Goal: Task Accomplishment & Management: Complete application form

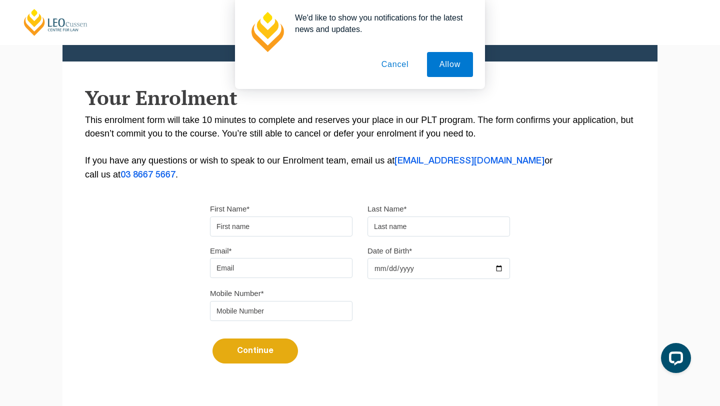
click at [281, 233] on input "First Name*" at bounding box center [281, 227] width 143 height 20
type input "Farhang"
type input "Fallah"
type input "fallah.farhang2@gmail.com"
type input "0408786635"
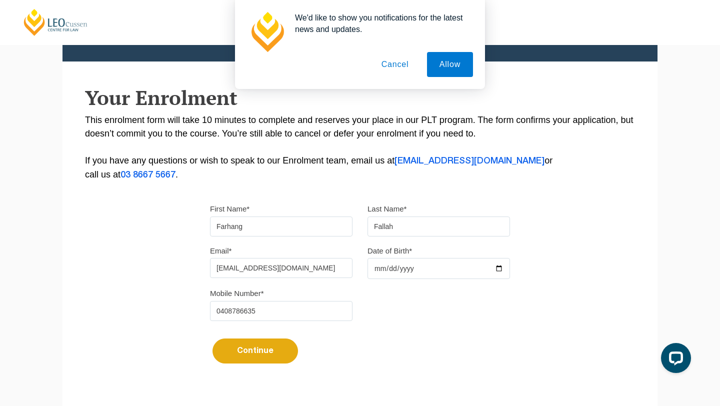
click at [370, 269] on input "Date of Birth*" at bounding box center [439, 268] width 143 height 21
type input "2000-05-15"
click at [421, 306] on div "Mobile Number* 0408786635" at bounding box center [360, 308] width 315 height 42
click at [267, 356] on button "Continue" at bounding box center [256, 351] width 86 height 25
select select
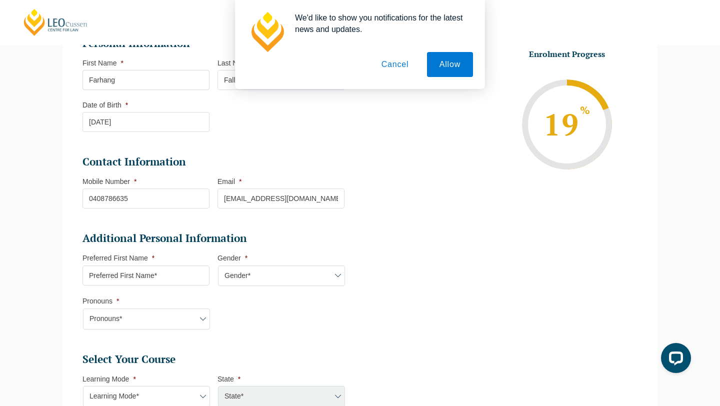
scroll to position [155, 0]
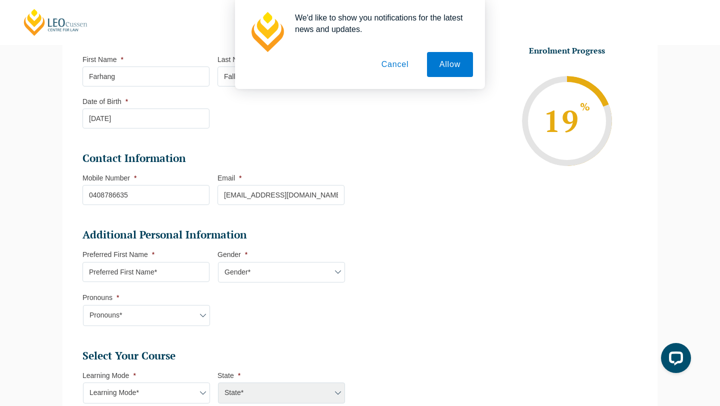
click at [185, 270] on input "Preferred First Name *" at bounding box center [146, 272] width 127 height 20
type input "Farhang"
select select "VIC"
select select
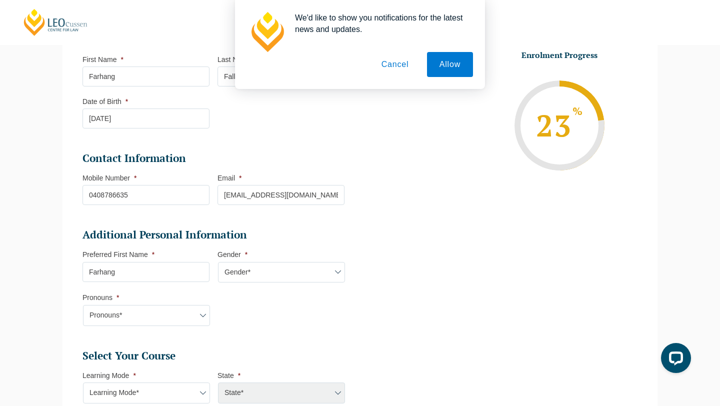
click at [182, 320] on select "Pronouns* She/Her/Hers He/Him/His They/Them/Theirs Other Prefer not to disclose" at bounding box center [146, 315] width 127 height 21
select select "He/Him/His"
click at [83, 306] on select "Pronouns* She/Her/Hers He/Him/His They/Them/Theirs Other Prefer not to disclose" at bounding box center [146, 315] width 127 height 21
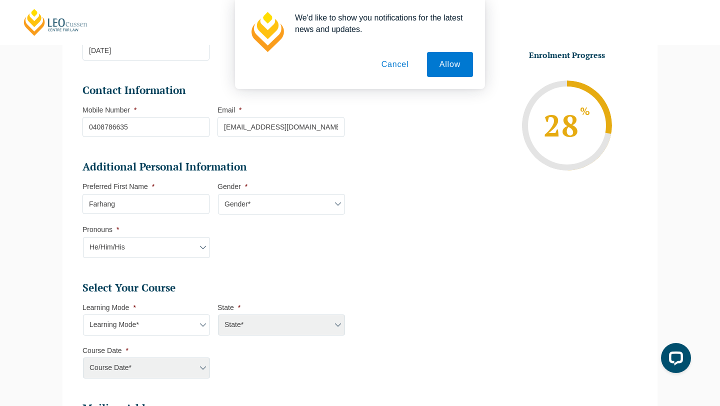
scroll to position [231, 0]
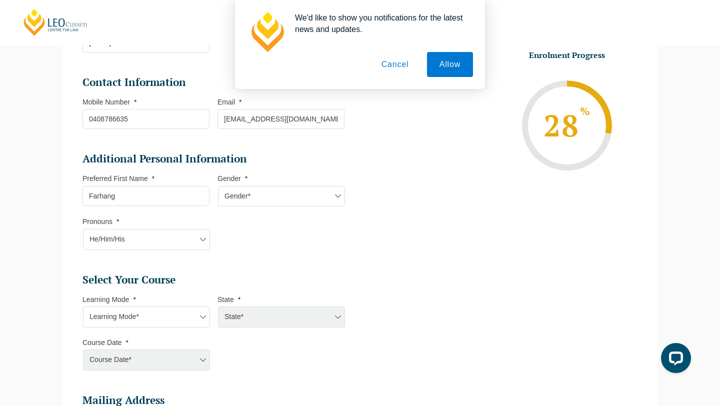
click at [176, 323] on select "Learning Mode* Online Full Time Learning Online Part Time Learning Blended Full…" at bounding box center [146, 317] width 127 height 21
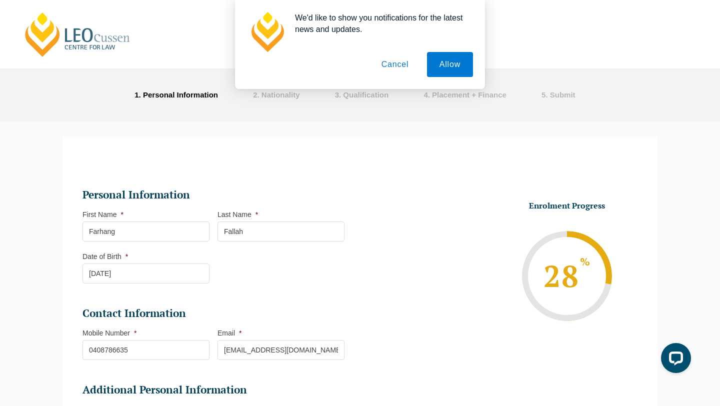
drag, startPoint x: 87, startPoint y: 45, endPoint x: 570, endPoint y: 9, distance: 484.4
click at [0, 0] on div "We'd like to show you notifications for the latest news and updates. Allow Canc…" at bounding box center [360, 44] width 720 height 89
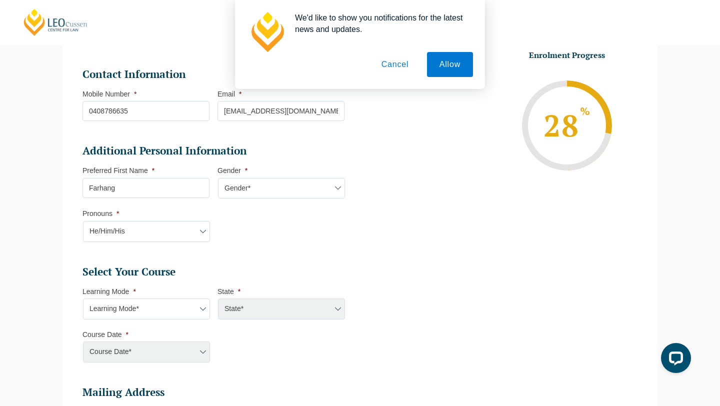
scroll to position [244, 0]
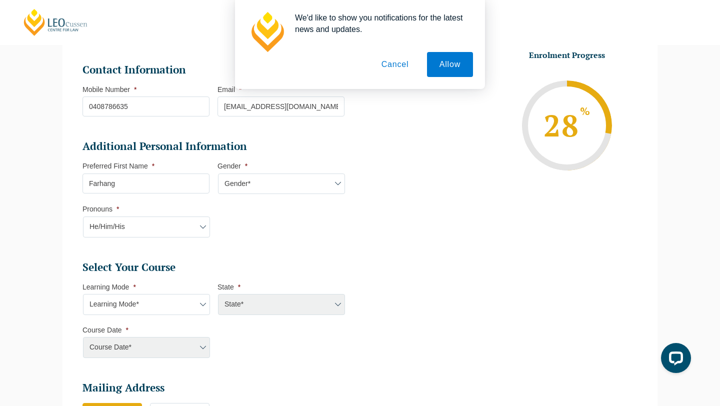
click at [185, 310] on select "Learning Mode* Online Full Time Learning Online Part Time Learning Blended Full…" at bounding box center [146, 304] width 127 height 21
select select "Blended Full Time Learning"
click at [83, 295] on select "Learning Mode* Online Full Time Learning Online Part Time Learning Blended Full…" at bounding box center [146, 304] width 127 height 21
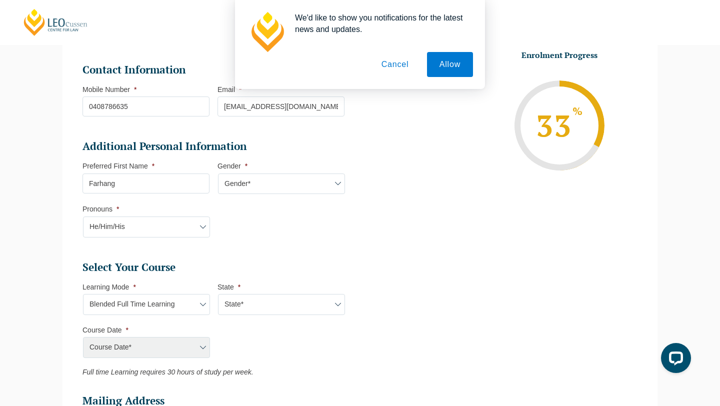
click at [241, 300] on select "State* ACT/NSW QLD SA VIC WA" at bounding box center [281, 304] width 127 height 21
select select "VIC"
click at [218, 295] on select "State* ACT/NSW QLD SA VIC WA" at bounding box center [281, 304] width 127 height 21
click at [178, 348] on select "Course Date* December 2025 (08-Dec-2025 to 16-May-2026) January 2026 (27-Jan-20…" at bounding box center [146, 347] width 127 height 21
select select "December 2025 (08-Dec-2025 to 16-May-2026)"
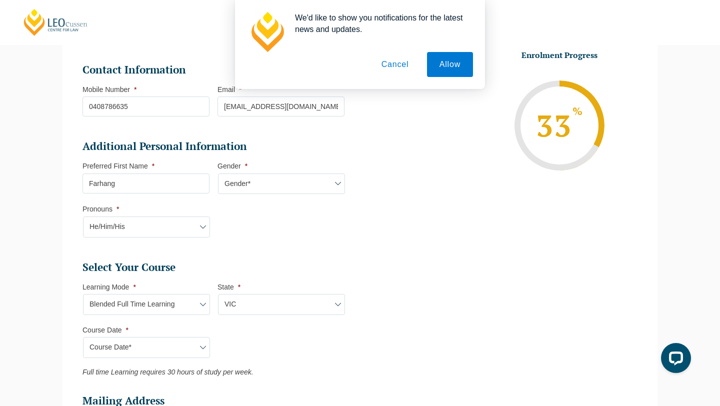
click at [83, 338] on select "Course Date* December 2025 (08-Dec-2025 to 16-May-2026) January 2026 (27-Jan-20…" at bounding box center [146, 347] width 127 height 21
type input "Intake 11 December 2025 FT"
type input "Practical Legal Training (VIC)"
select select "VIC PLT (DEC) 2025 Full Time Blended"
click at [174, 309] on select "Learning Mode* Online Full Time Learning Online Part Time Learning Blended Full…" at bounding box center [146, 304] width 127 height 21
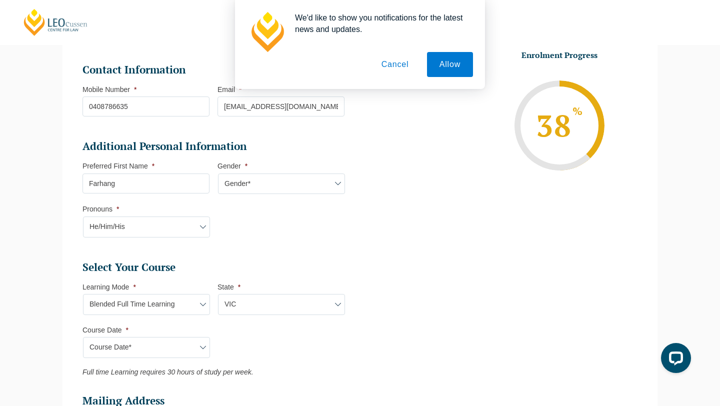
select select "Onsite Full Time Learning"
click at [83, 295] on select "Learning Mode* Online Full Time Learning Online Part Time Learning Blended Full…" at bounding box center [146, 304] width 127 height 21
select select
click at [173, 347] on div "Course Date* December 2025 (08-Dec-2025 to 16-May-2026) January 2026 (27-Jan-20…" at bounding box center [146, 347] width 127 height 21
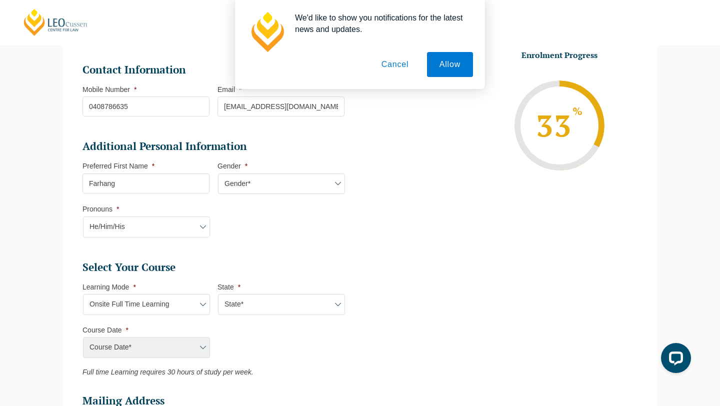
click at [193, 352] on div "Course Date* December 2025 (08-Dec-2025 to 16-May-2026) January 2026 (27-Jan-20…" at bounding box center [146, 347] width 127 height 21
click at [262, 308] on select "State* VIC" at bounding box center [281, 304] width 127 height 21
select select "VIC"
click at [218, 295] on select "State* VIC" at bounding box center [281, 304] width 127 height 21
click at [193, 347] on select "Course Date* January 2026 (27-Jan-2026 to 12-Jun-2026) August 2026 (03-Aug-2026…" at bounding box center [146, 347] width 127 height 21
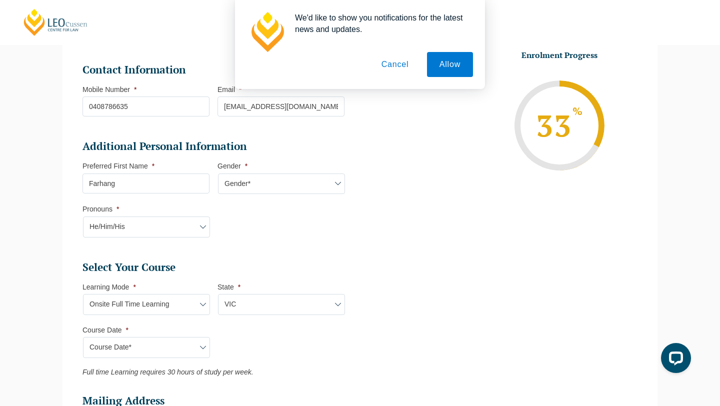
click at [185, 305] on select "Learning Mode* Online Full Time Learning Online Part Time Learning Blended Full…" at bounding box center [146, 304] width 127 height 21
select select "Blended Full Time Learning"
click at [83, 295] on select "Learning Mode* Online Full Time Learning Online Part Time Learning Blended Full…" at bounding box center [146, 304] width 127 height 21
click at [245, 305] on select "State* ACT/NSW QLD SA VIC WA" at bounding box center [281, 304] width 127 height 21
select select "VIC"
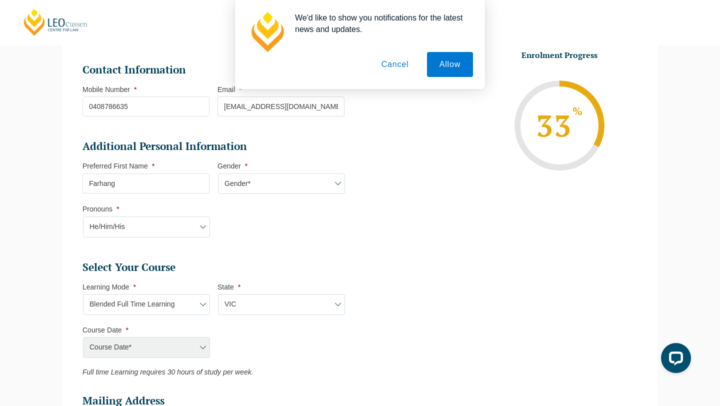
click at [218, 295] on select "State* ACT/NSW QLD SA VIC WA" at bounding box center [281, 304] width 127 height 21
click at [200, 349] on select "Course Date* December 2025 (08-Dec-2025 to 16-May-2026) January 2026 (27-Jan-20…" at bounding box center [146, 347] width 127 height 21
select select "December 2025 (08-Dec-2025 to 16-May-2026)"
click at [83, 338] on select "Course Date* December 2025 (08-Dec-2025 to 16-May-2026) January 2026 (27-Jan-20…" at bounding box center [146, 347] width 127 height 21
type input "Intake 11 December 2025 FT"
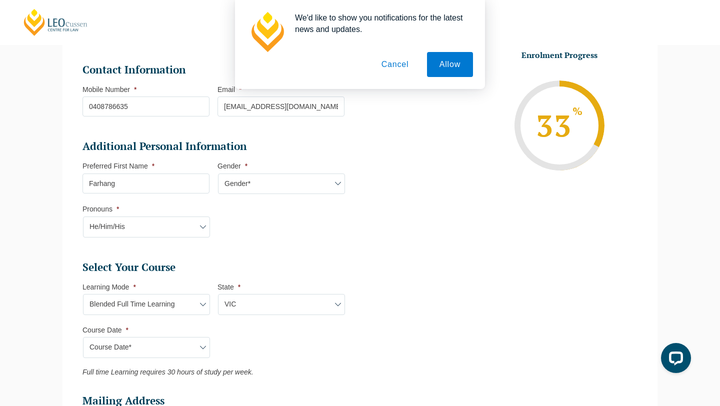
type input "Practical Legal Training (VIC)"
select select "VIC PLT (DEC) 2025 Full Time Blended"
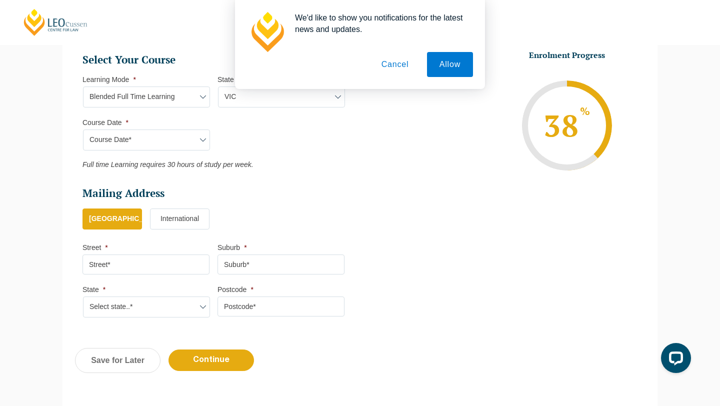
scroll to position [454, 0]
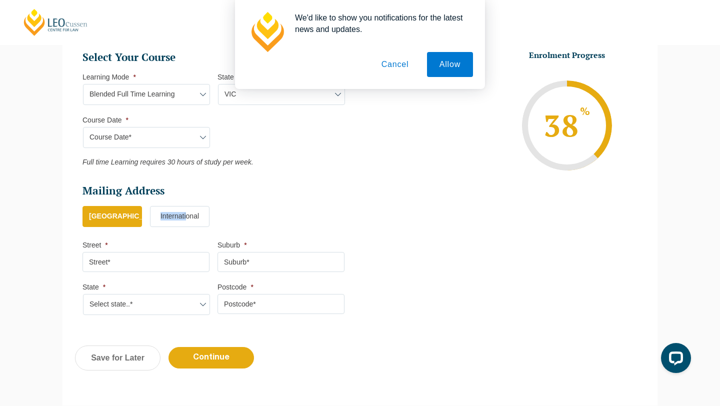
click at [188, 214] on label "International" at bounding box center [180, 216] width 60 height 21
click at [102, 220] on label "Australia" at bounding box center [113, 216] width 60 height 21
click at [0, 0] on input "Australia" at bounding box center [0, 0] width 0 height 0
click at [102, 220] on label "Australia" at bounding box center [113, 216] width 60 height 21
click at [0, 0] on input "Australia" at bounding box center [0, 0] width 0 height 0
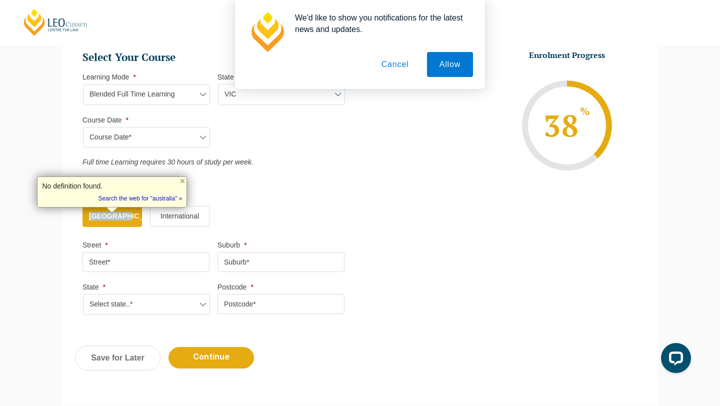
click at [115, 264] on input "Street *" at bounding box center [146, 262] width 127 height 20
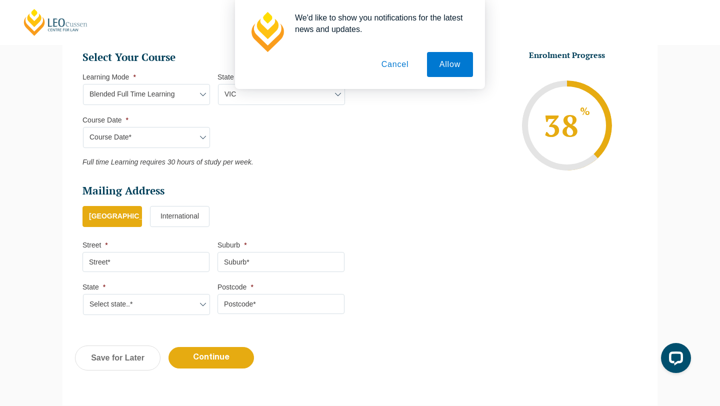
type input "114/ 32 KOKARIBB RD"
type input "CARNEGIE"
select select "VIC"
type input "3163"
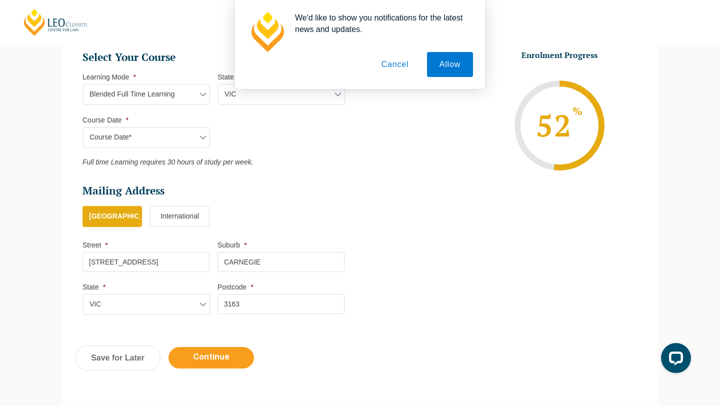
click at [223, 362] on input "Continue" at bounding box center [212, 358] width 86 height 22
select select "Blended Full Time Learning"
select select "VIC"
select select
select select "December 2025 (08-Dec-2025 to 16-May-2026)"
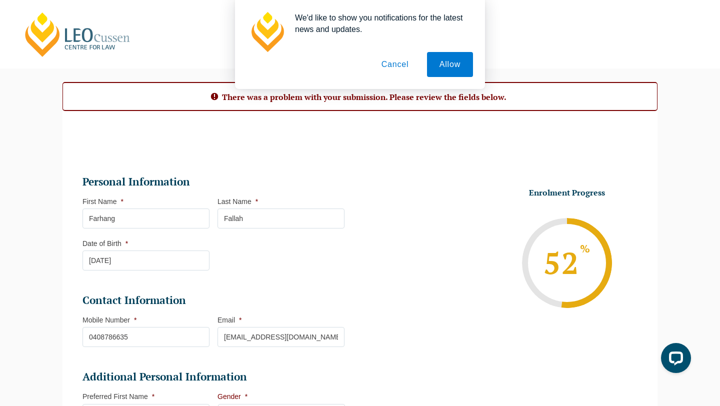
scroll to position [0, 0]
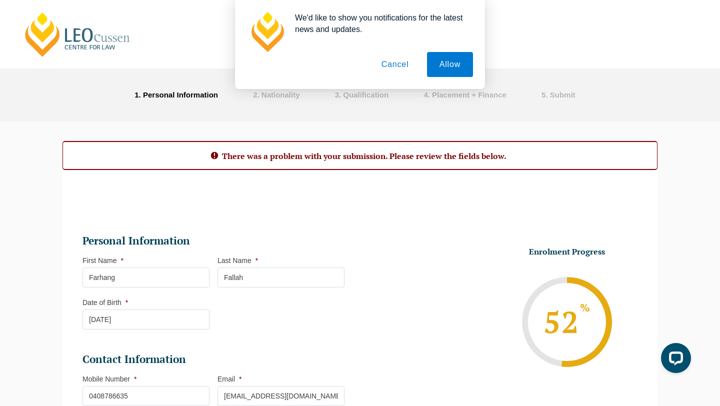
click at [393, 69] on button "Cancel" at bounding box center [395, 64] width 53 height 25
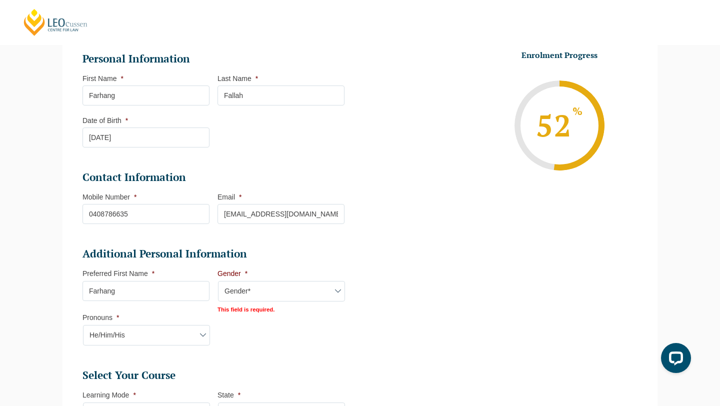
scroll to position [187, 0]
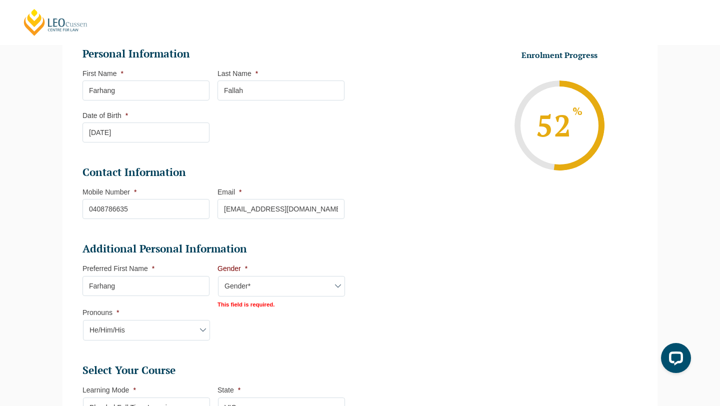
click at [295, 275] on li "Gender * Gender* Male Female Nonbinary Intersex Prefer not to disclose Other Th…" at bounding box center [285, 286] width 135 height 44
click at [292, 291] on select "Gender* Male Female Nonbinary Intersex Prefer not to disclose Other" at bounding box center [281, 286] width 127 height 21
select select "Male"
click at [218, 277] on select "Gender* Male Female Nonbinary Intersex Prefer not to disclose Other" at bounding box center [281, 286] width 127 height 21
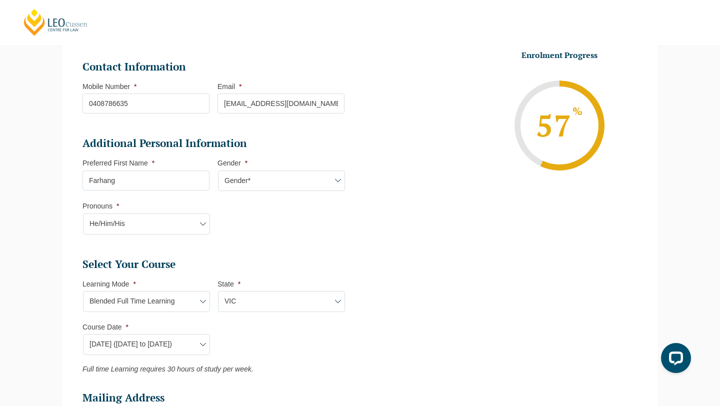
scroll to position [624, 0]
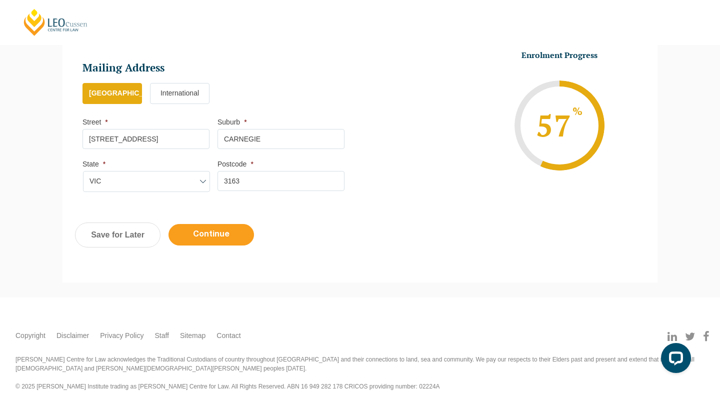
click at [240, 230] on input "Continue" at bounding box center [212, 235] width 86 height 22
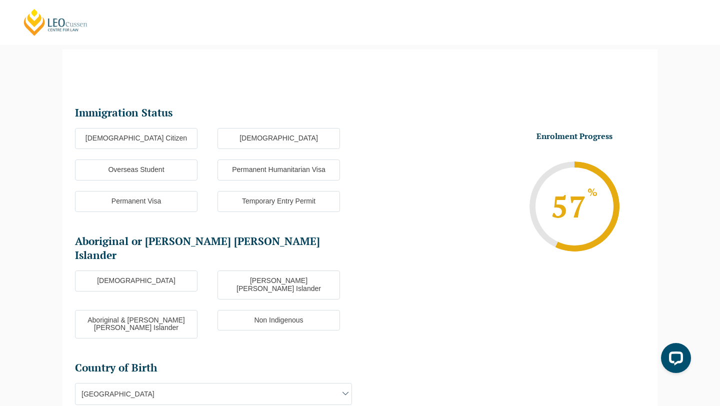
scroll to position [87, 0]
click at [155, 176] on label "Overseas Student" at bounding box center [136, 170] width 123 height 21
click at [0, 0] on input "Overseas Student" at bounding box center [0, 0] width 0 height 0
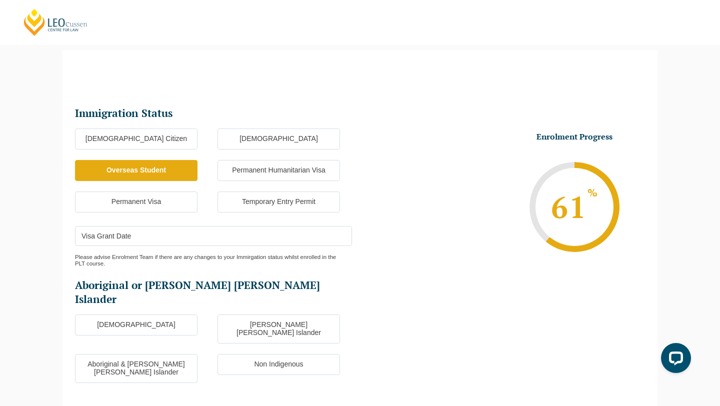
click at [232, 200] on label "Temporary Entry Permit" at bounding box center [279, 202] width 123 height 21
click at [0, 0] on input "Temporary Entry Permit" at bounding box center [0, 0] width 0 height 0
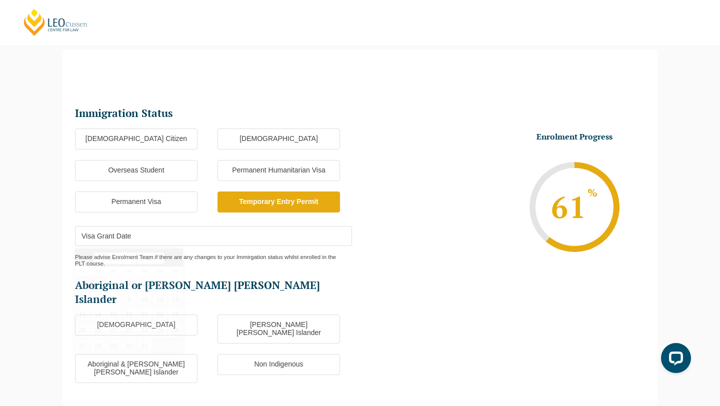
click at [187, 227] on input "Visa Grant Date" at bounding box center [213, 236] width 277 height 20
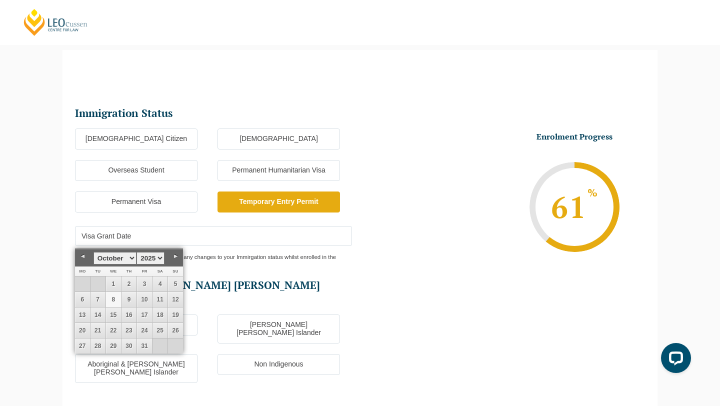
click at [306, 273] on ul "Immigration Status Immigration Status * Australian Citizen New Zealand Citizen …" at bounding box center [217, 323] width 285 height 432
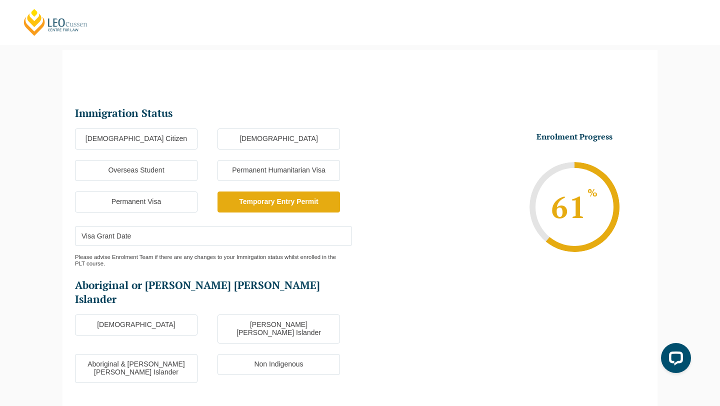
click at [239, 354] on label "Non Indigenous" at bounding box center [279, 364] width 123 height 21
click at [0, 0] on input "Non Indigenous" at bounding box center [0, 0] width 0 height 0
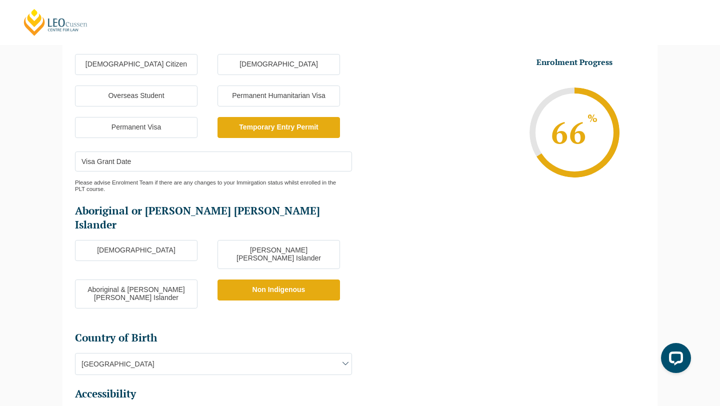
scroll to position [241, 0]
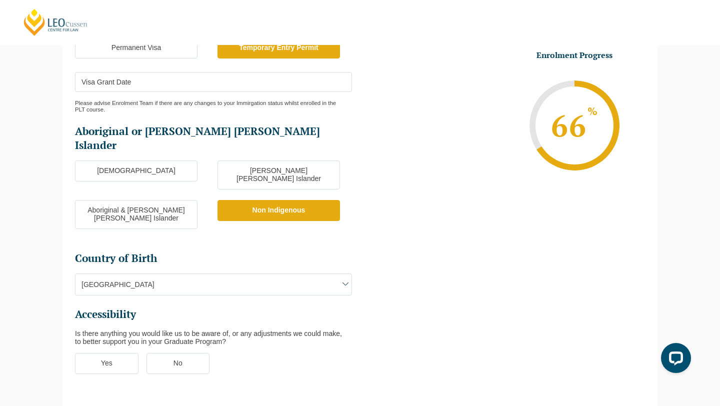
click at [159, 274] on span "Australia" at bounding box center [214, 284] width 276 height 21
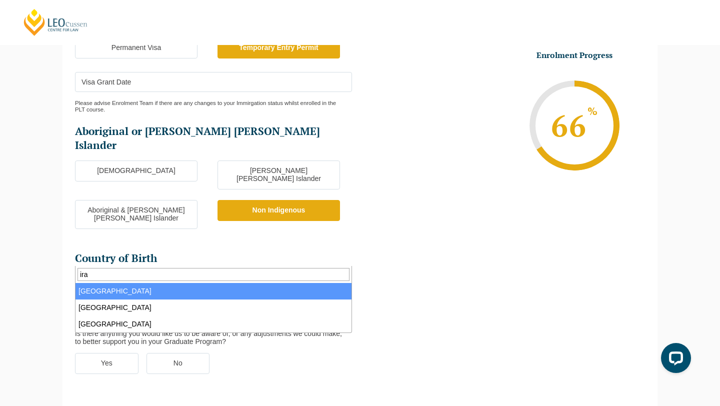
type input "ira"
select select "Iran 4203"
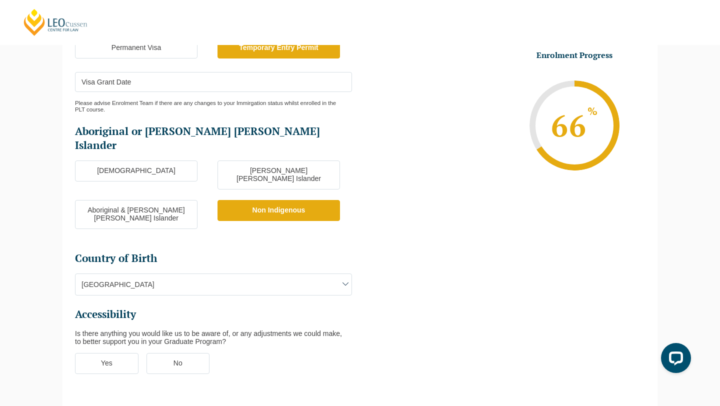
click at [200, 353] on label "No" at bounding box center [179, 363] width 64 height 21
click at [0, 0] on input "No" at bounding box center [0, 0] width 0 height 0
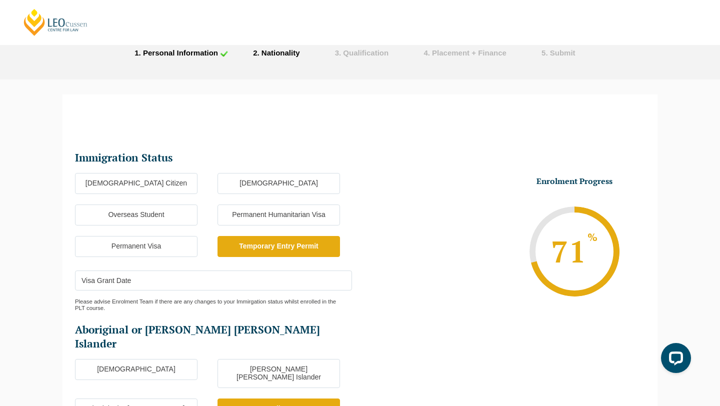
scroll to position [0, 0]
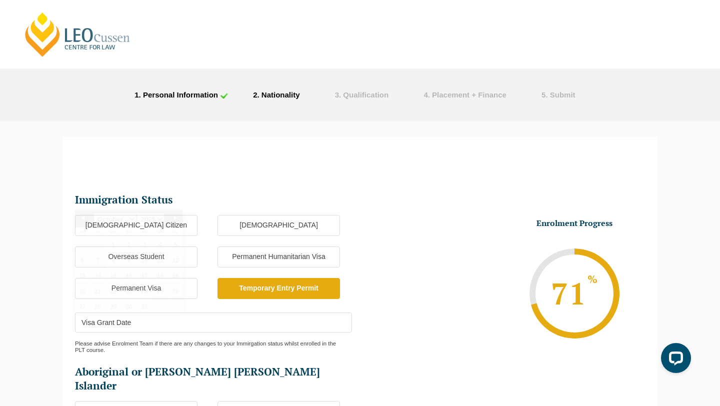
click at [194, 332] on input "Visa Grant Date" at bounding box center [213, 323] width 277 height 20
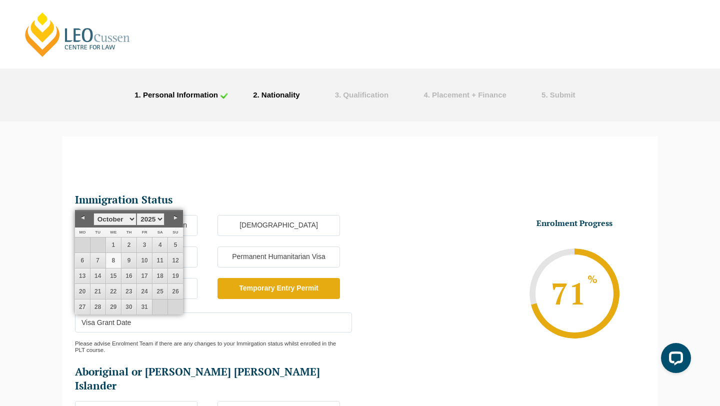
click at [112, 221] on select "January February March April May June July August September October November De…" at bounding box center [115, 219] width 43 height 13
click at [176, 291] on link "24" at bounding box center [175, 291] width 15 height 15
type input "24-08-2025"
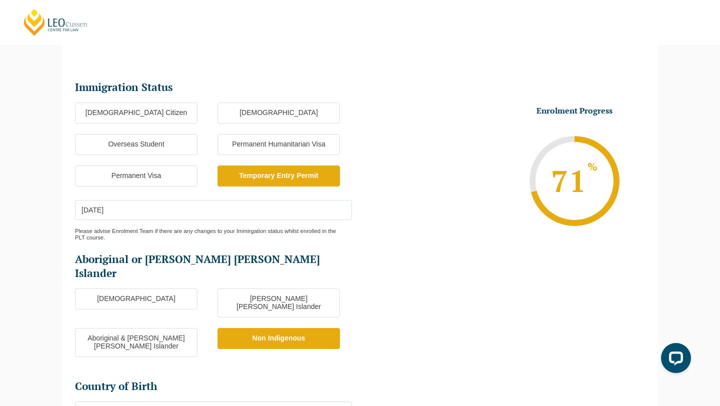
scroll to position [99, 0]
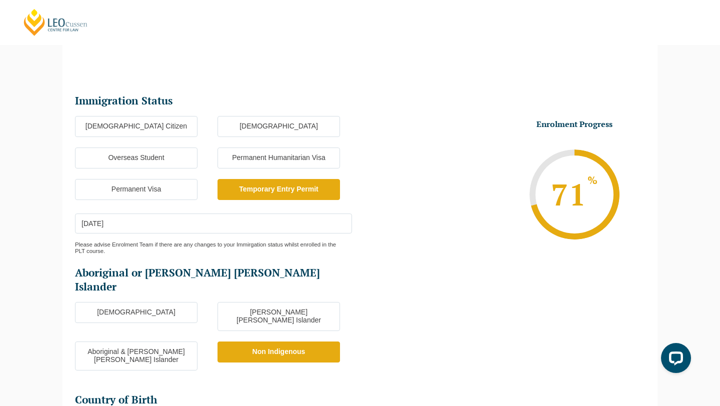
click at [243, 221] on input "24-08-2025" at bounding box center [213, 224] width 277 height 20
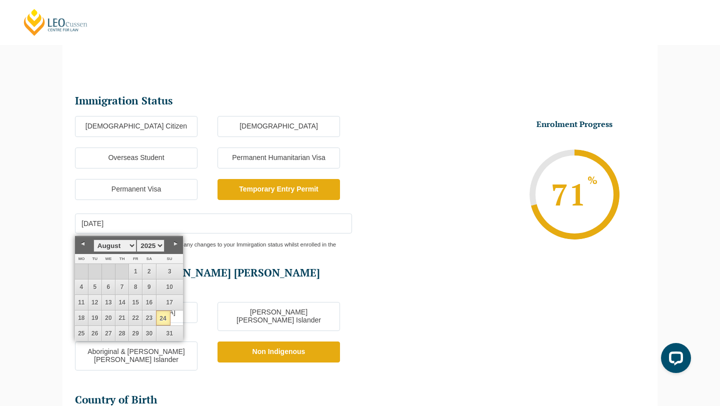
click at [271, 249] on div "Please advise Enrolment Team if there are any changes to your Immirgation statu…" at bounding box center [213, 244] width 277 height 21
drag, startPoint x: 252, startPoint y: 228, endPoint x: 45, endPoint y: 219, distance: 207.7
click at [45, 219] on div "Please note that your information is saved on our server as you enter it. Congr…" at bounding box center [360, 326] width 720 height 607
click at [164, 317] on link "24" at bounding box center [163, 318] width 15 height 15
click at [159, 243] on select "1925 1926 1927 1928 1929 1930 1931 1932 1933 1934 1935 1936 1937 1938 1939 1940…" at bounding box center [151, 246] width 28 height 13
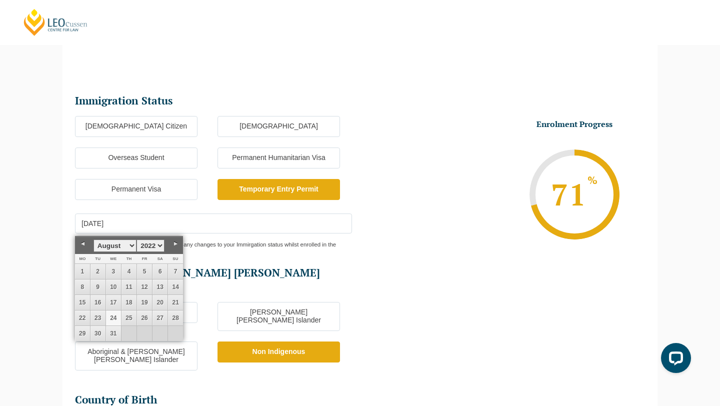
click at [115, 317] on link "24" at bounding box center [113, 318] width 15 height 15
type input "24-08-2022"
click at [243, 251] on div "Please advise Enrolment Team if there are any changes to your Immirgation statu…" at bounding box center [213, 244] width 277 height 21
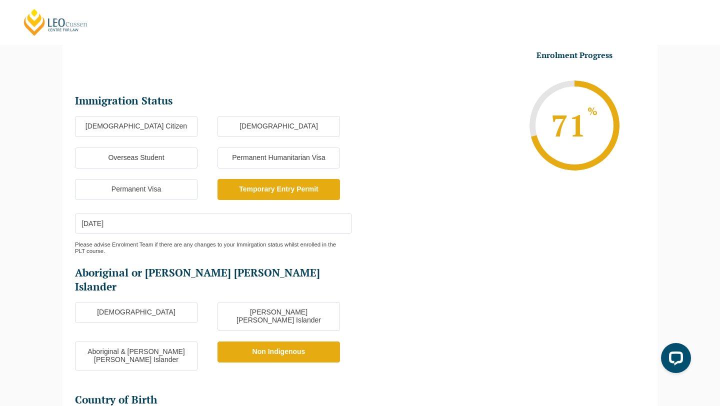
scroll to position [401, 0]
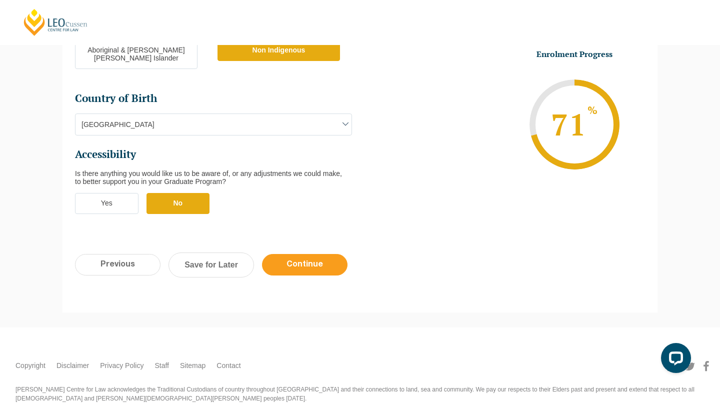
click at [312, 254] on input "Continue" at bounding box center [305, 265] width 86 height 22
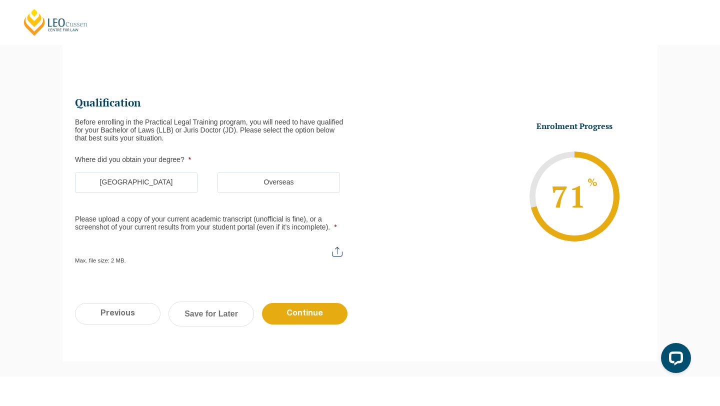
scroll to position [87, 0]
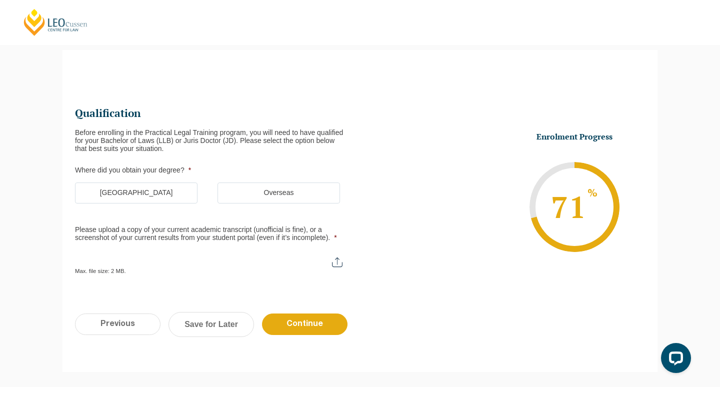
click at [160, 194] on label "Australia" at bounding box center [136, 193] width 123 height 21
click at [0, 0] on input "Australia" at bounding box center [0, 0] width 0 height 0
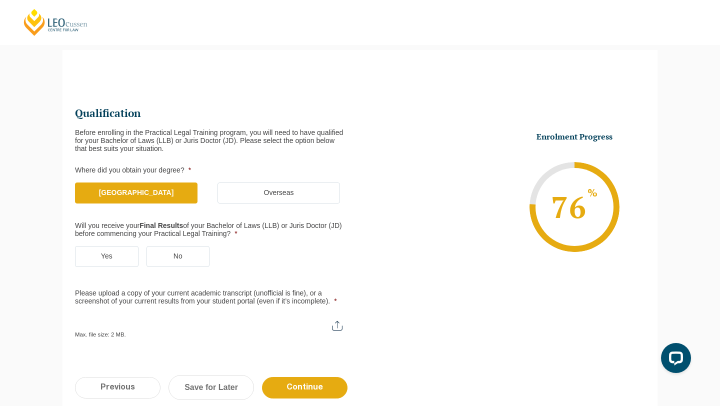
click at [105, 256] on label "Yes" at bounding box center [107, 256] width 64 height 21
click at [0, 0] on input "Yes" at bounding box center [0, 0] width 0 height 0
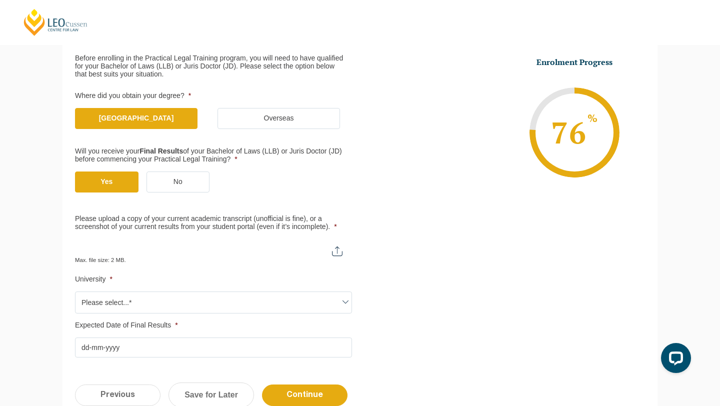
scroll to position [166, 0]
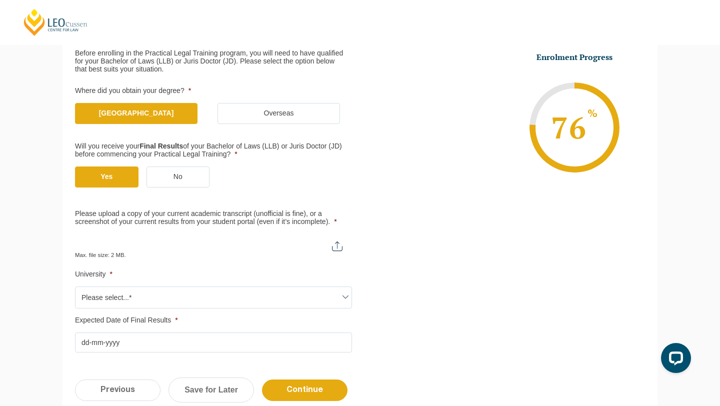
click at [141, 296] on span "Please select...*" at bounding box center [214, 297] width 276 height 21
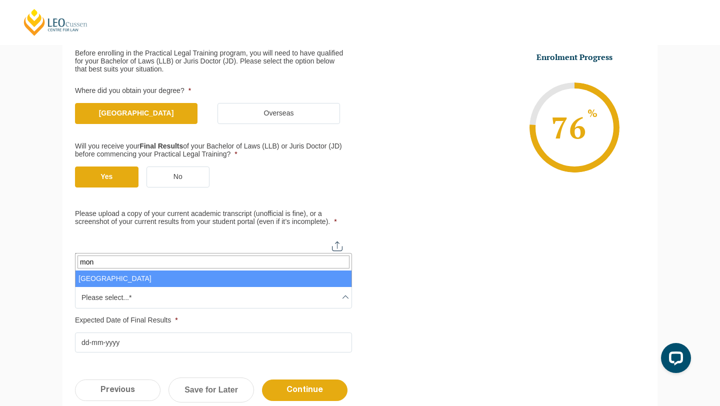
type input "mon"
select select "Monash University"
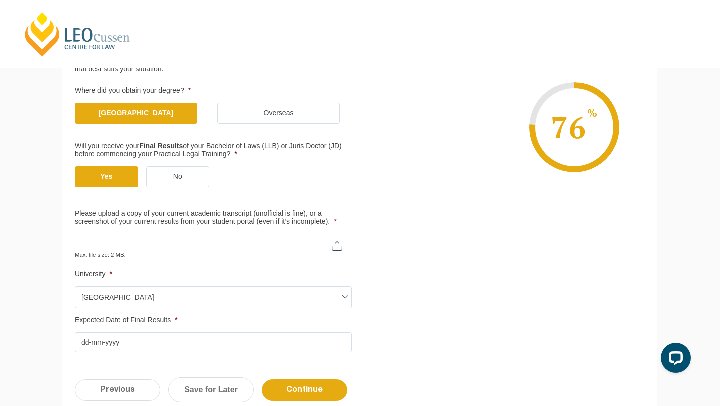
click at [187, 239] on input "Please upload a copy of your current academic transcript (unofficial is fine), …" at bounding box center [213, 242] width 277 height 17
click at [84, 343] on input "Expected Date of Final Results *" at bounding box center [213, 343] width 277 height 20
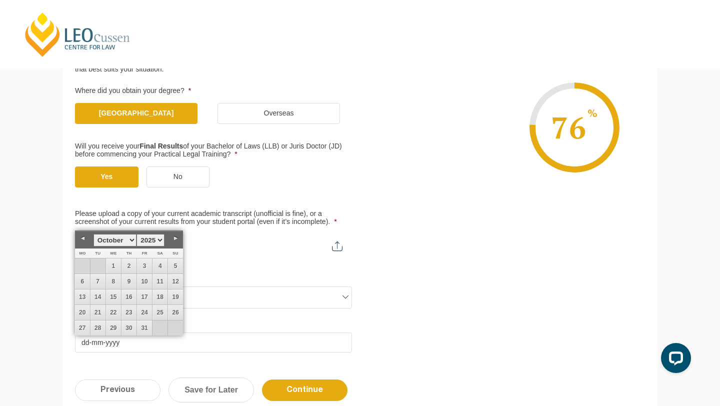
click at [129, 238] on select "January February March April May June July August September October November De…" at bounding box center [115, 240] width 43 height 13
click at [128, 267] on link "4" at bounding box center [129, 266] width 15 height 15
type input "04-12-2025"
click at [443, 304] on ul "Qualification Before enrolling in the Practical Legal Training program, you wil…" at bounding box center [360, 189] width 570 height 327
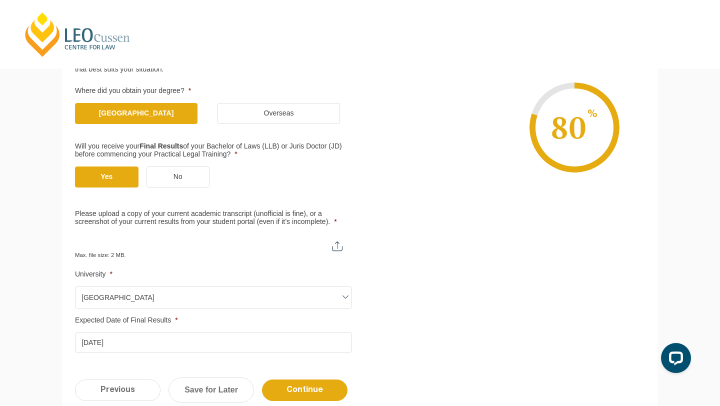
click at [270, 244] on input "Please upload a copy of your current academic transcript (unofficial is fine), …" at bounding box center [213, 242] width 277 height 17
type input "C:\fakepath\Web Enrolment System - Unofficial results 10:25.pdf"
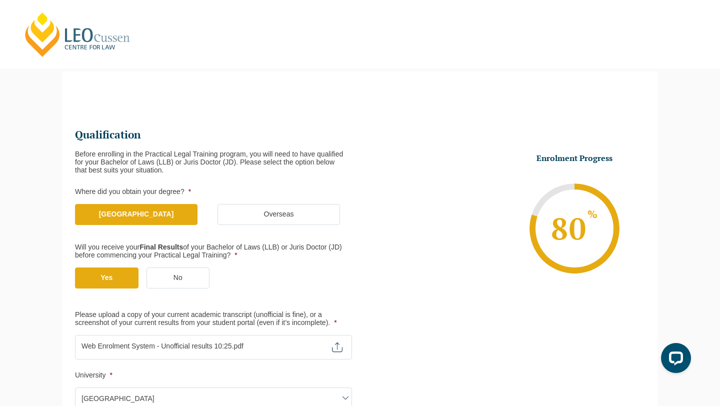
scroll to position [322, 0]
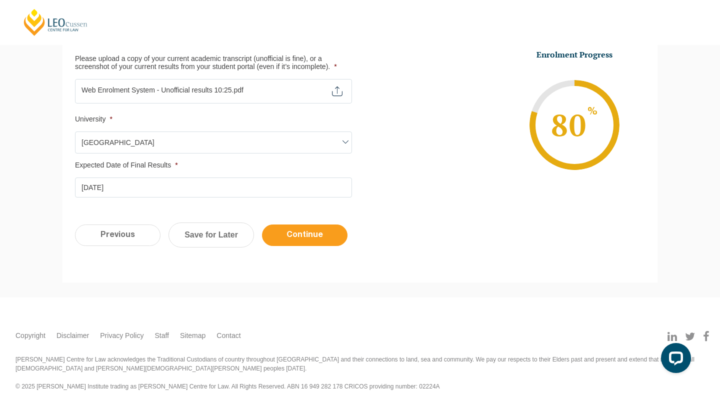
click at [304, 234] on input "Continue" at bounding box center [305, 236] width 86 height 22
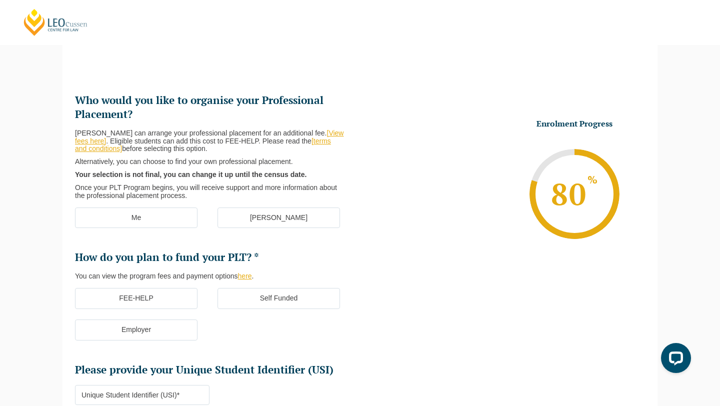
scroll to position [87, 0]
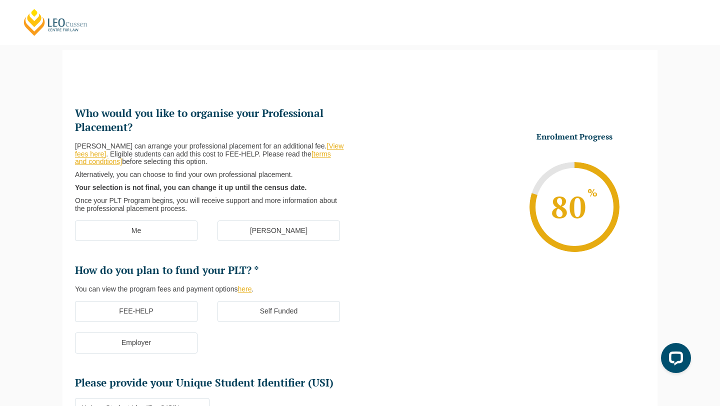
click at [290, 233] on label "[PERSON_NAME]" at bounding box center [279, 231] width 123 height 21
click at [0, 0] on input "[PERSON_NAME]" at bounding box center [0, 0] width 0 height 0
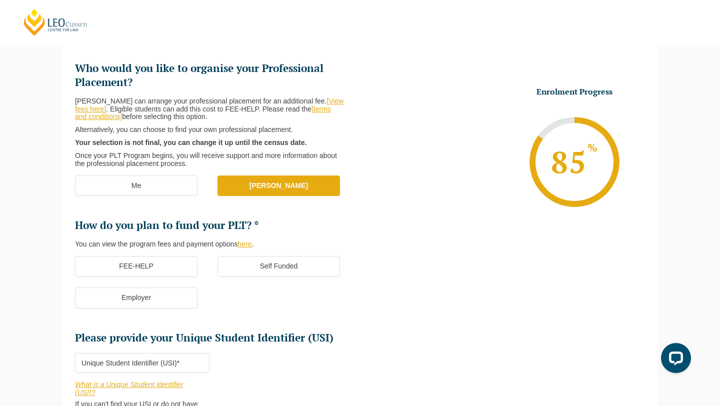
scroll to position [134, 0]
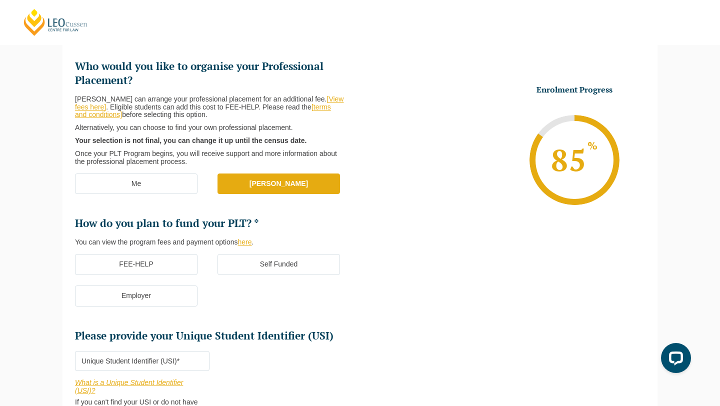
click at [260, 268] on label "Self Funded" at bounding box center [279, 264] width 123 height 21
click at [0, 0] on input "Self Funded" at bounding box center [0, 0] width 0 height 0
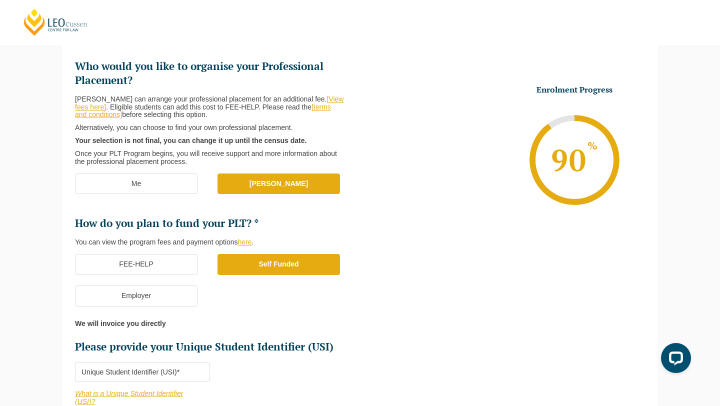
click at [263, 267] on label "Self Funded" at bounding box center [279, 264] width 123 height 21
click at [0, 0] on input "Self Funded" at bounding box center [0, 0] width 0 height 0
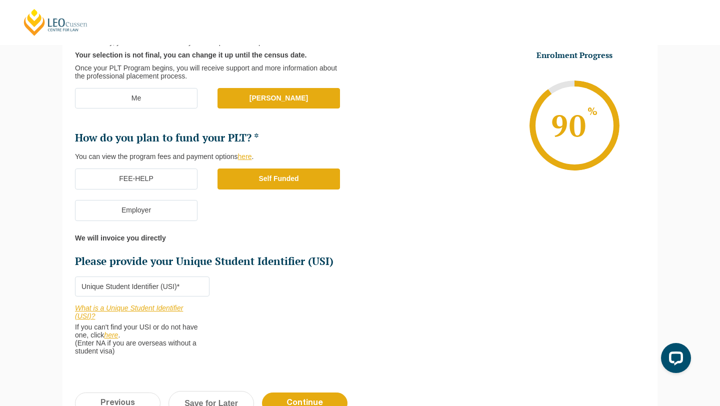
scroll to position [222, 0]
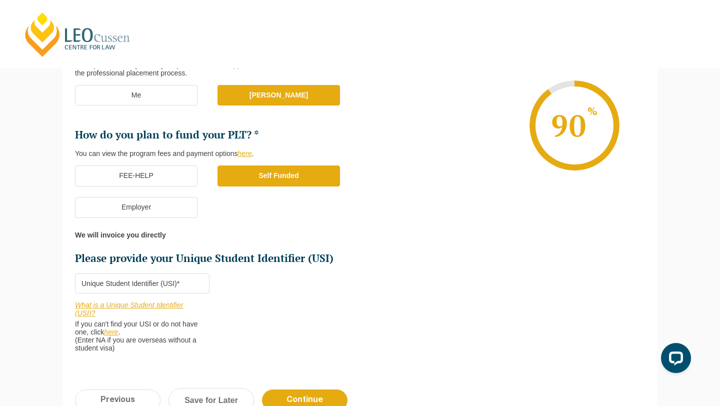
click at [167, 284] on input "Please provide your Unique Student Identifier (USI) *" at bounding box center [142, 284] width 135 height 20
paste input "C323B5XHRW"
type input "C323B5XHRW"
click at [270, 286] on li "Who would you like to organise your Professional Placement? Leo Cussen can arra…" at bounding box center [217, 167] width 285 height 392
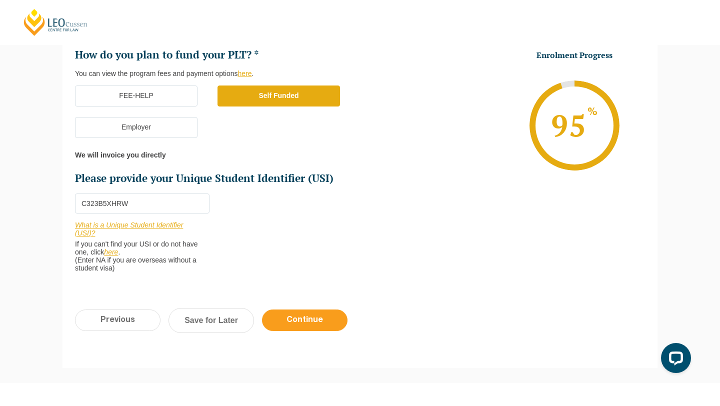
scroll to position [352, 0]
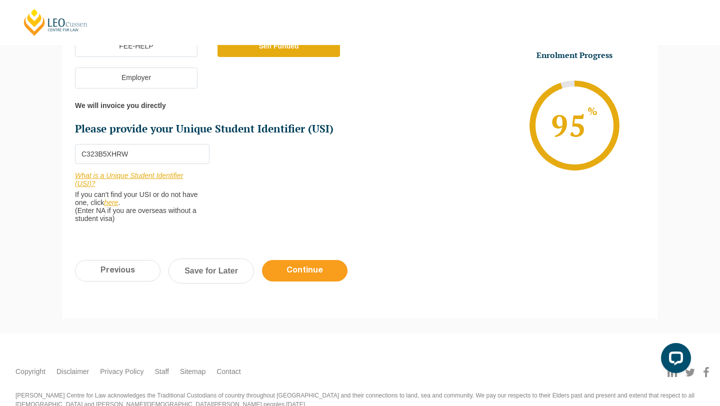
click at [308, 275] on input "Continue" at bounding box center [305, 271] width 86 height 22
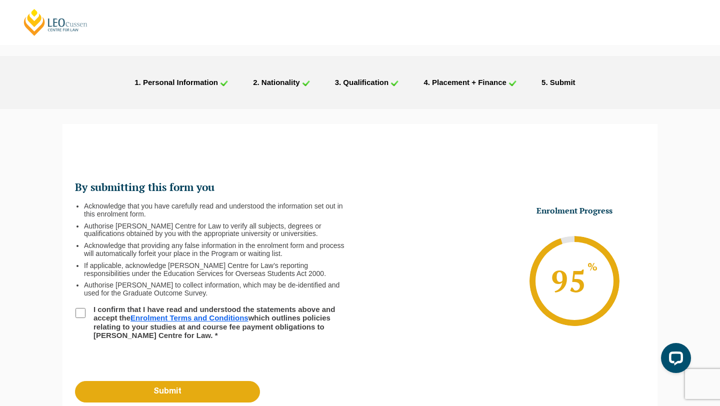
scroll to position [0, 0]
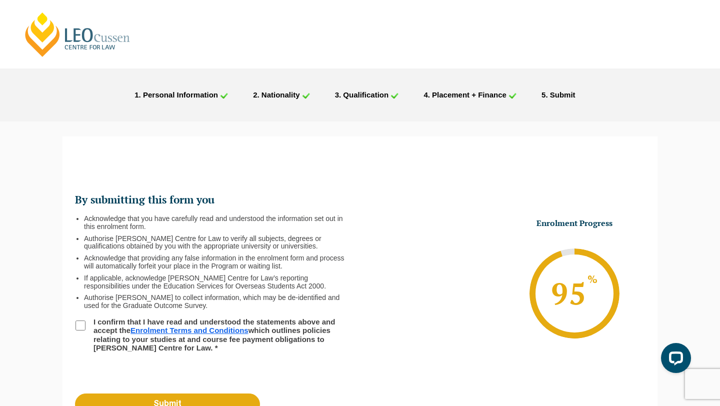
click at [82, 321] on input "I confirm that I have read and understood the statements above and accept the E…" at bounding box center [81, 326] width 10 height 10
checkbox input "true"
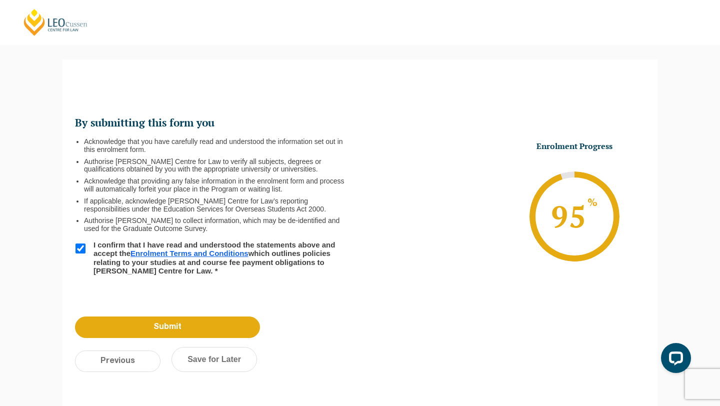
scroll to position [81, 0]
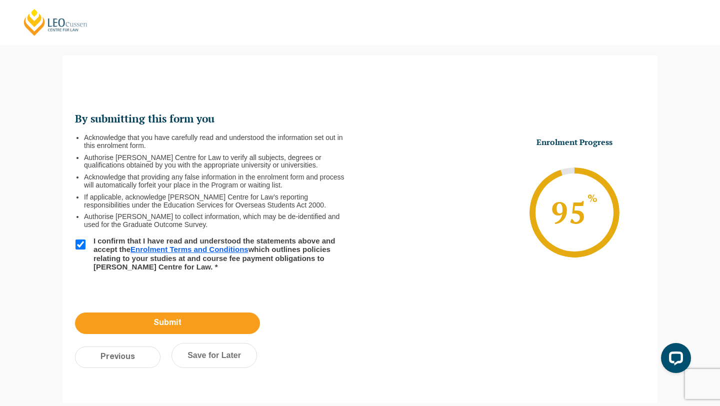
click at [203, 325] on input "Submit" at bounding box center [167, 324] width 185 height 22
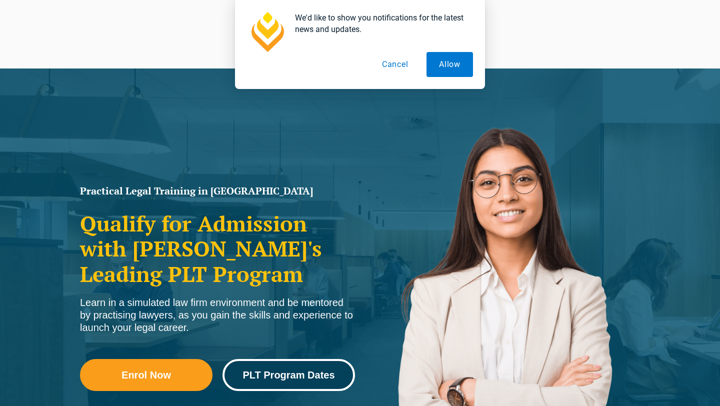
click at [309, 367] on link "PLT Program Dates" at bounding box center [289, 375] width 133 height 32
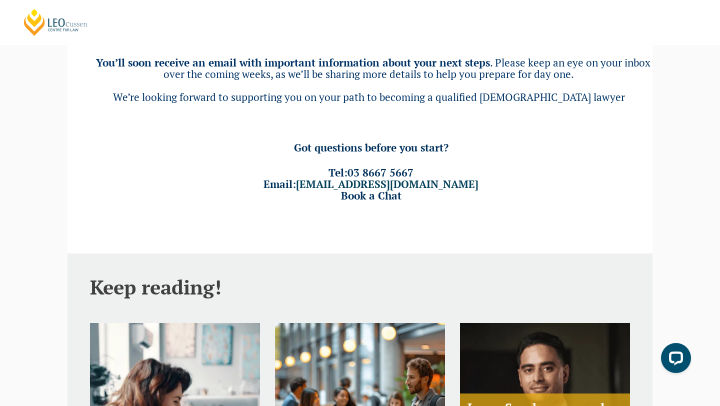
scroll to position [146, 0]
